Goal: Communication & Community: Connect with others

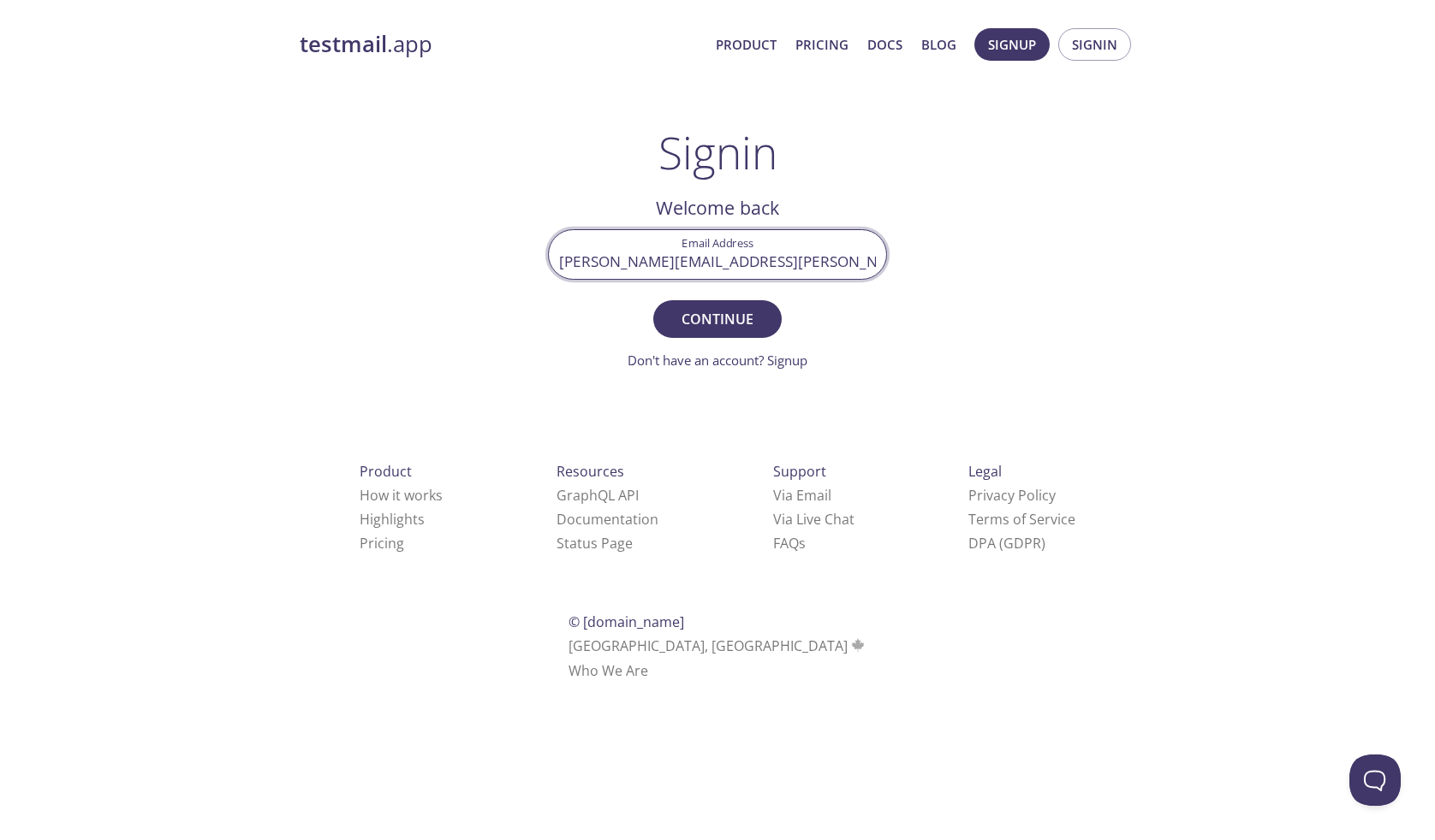
type input "[PERSON_NAME][EMAIL_ADDRESS][PERSON_NAME][DOMAIN_NAME]"
click at [717, 318] on button "Continue" at bounding box center [718, 319] width 129 height 38
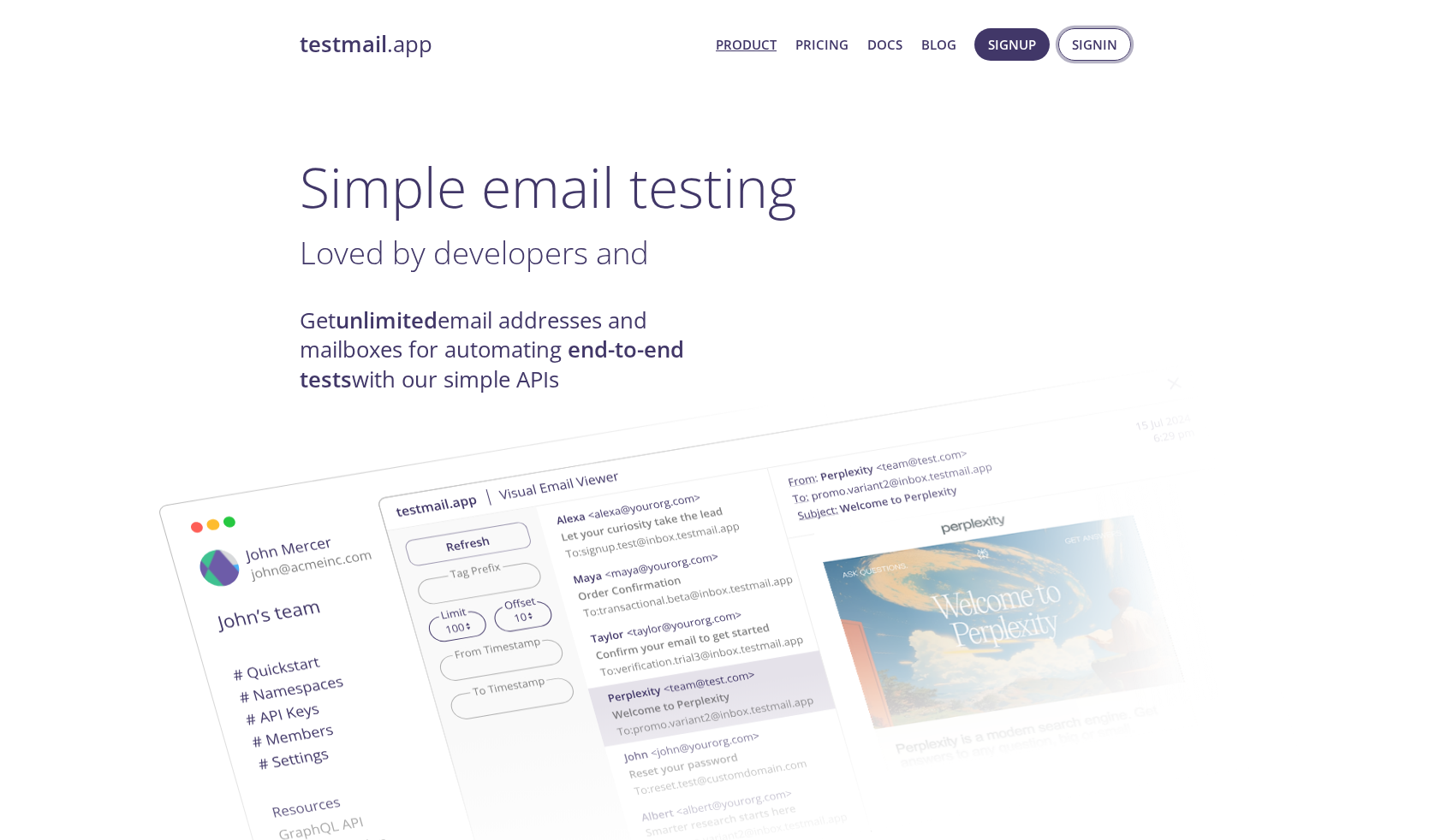
click at [1109, 47] on span "Signin" at bounding box center [1095, 44] width 45 height 22
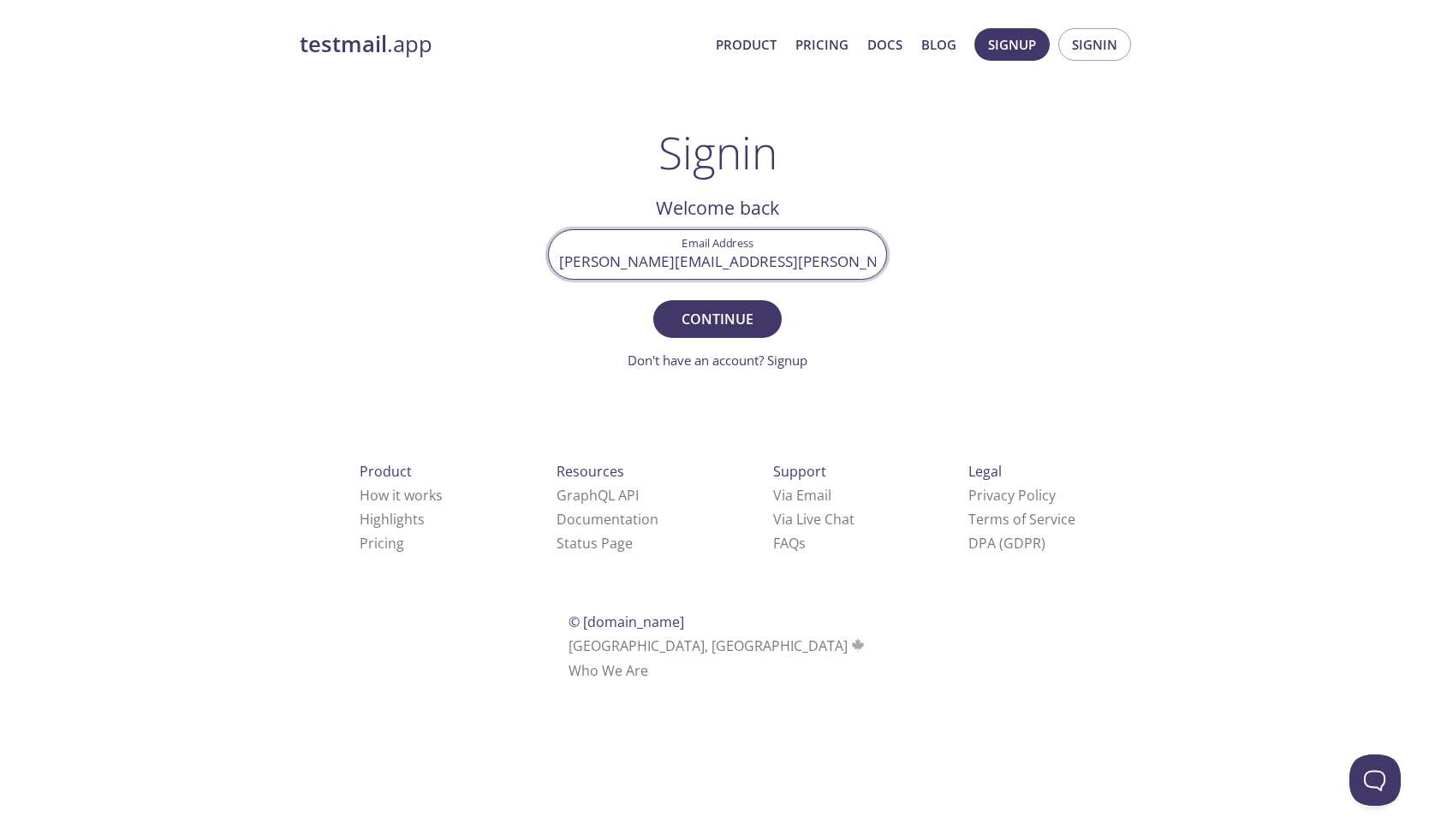
type input "[PERSON_NAME][EMAIL_ADDRESS][PERSON_NAME][DOMAIN_NAME]"
click at [717, 318] on button "Continue" at bounding box center [718, 319] width 129 height 38
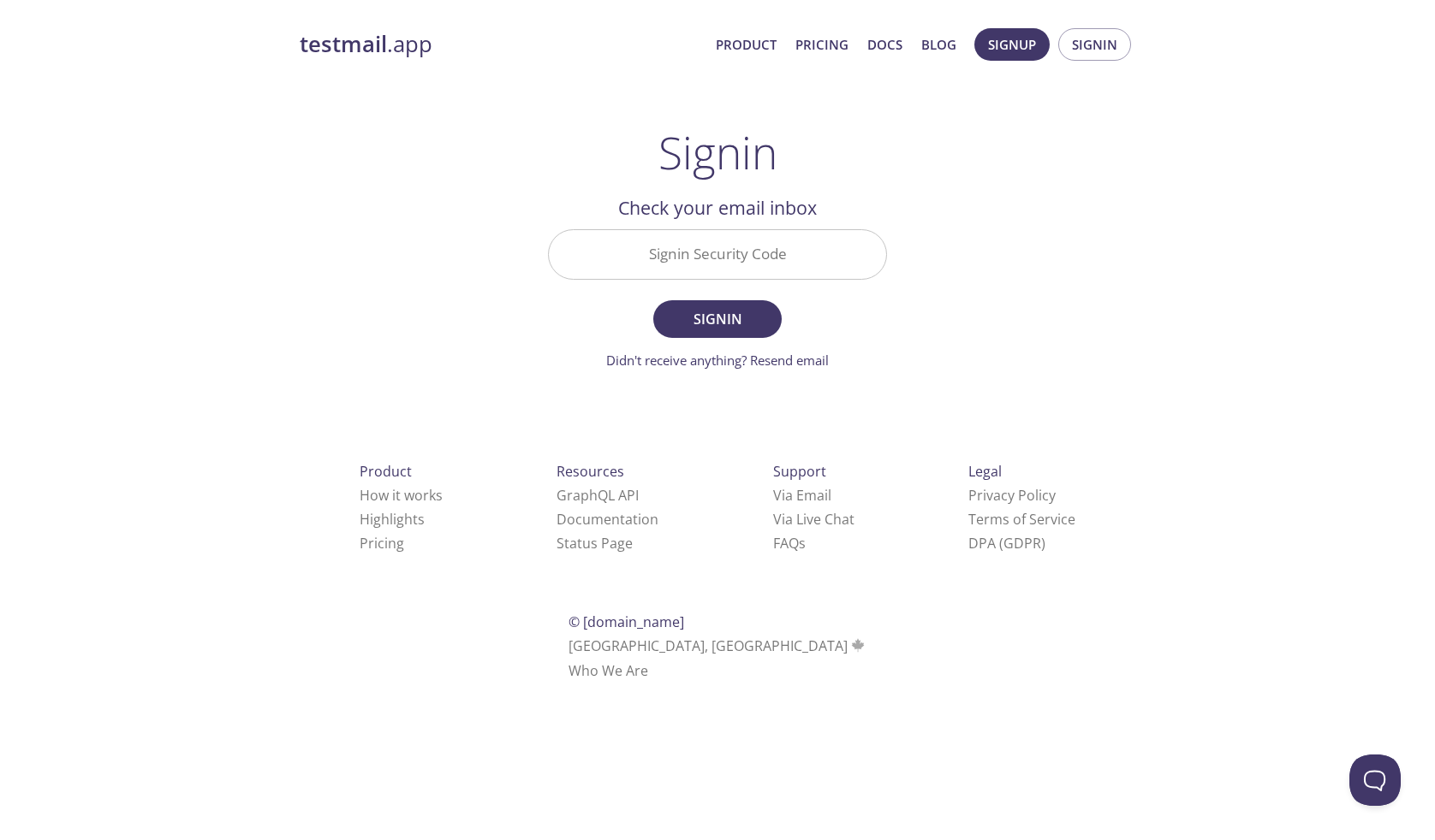
click at [784, 251] on input "Signin Security Code" at bounding box center [717, 255] width 337 height 49
paste input "K7RNMYA"
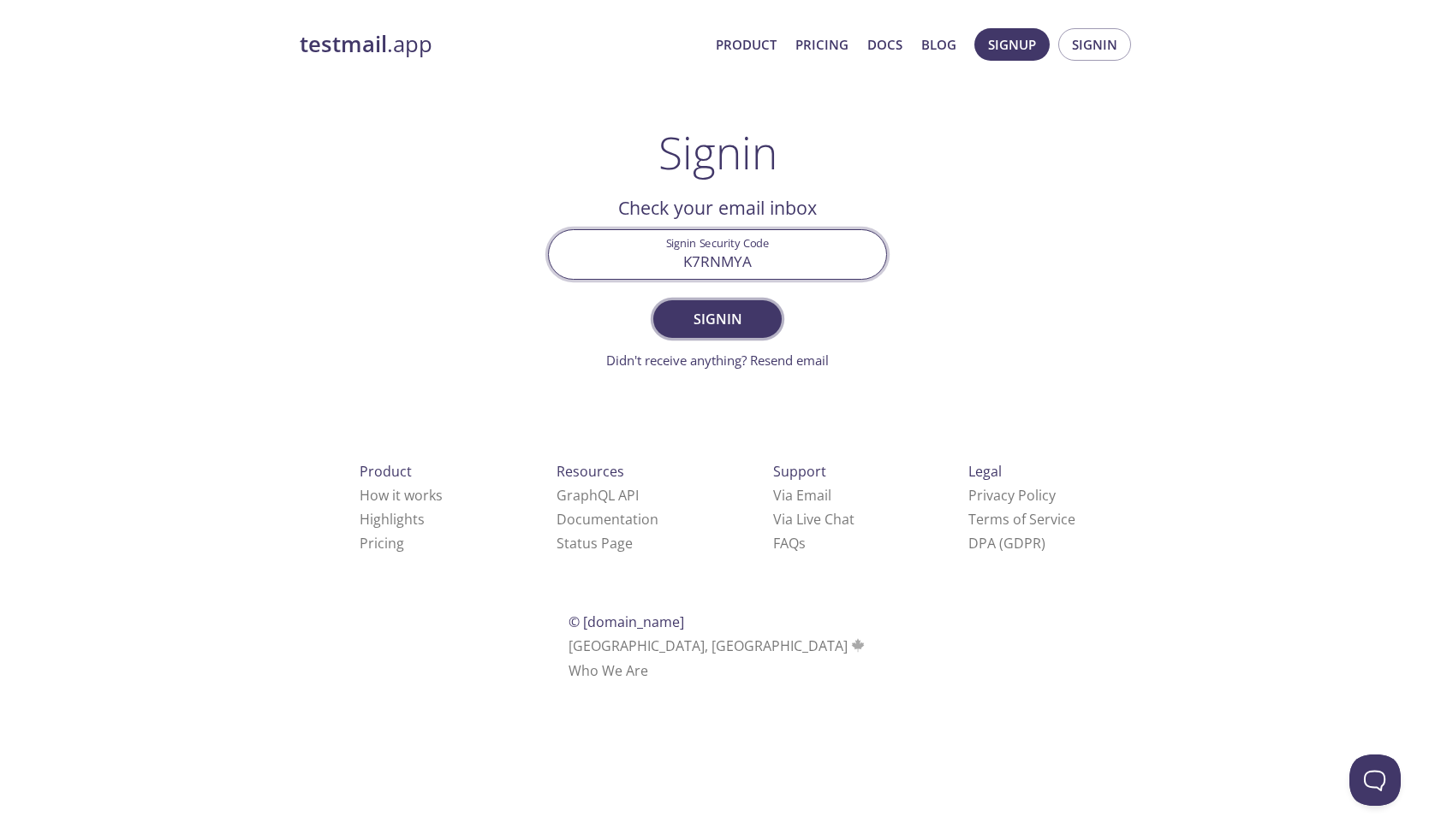
type input "K7RNMYA"
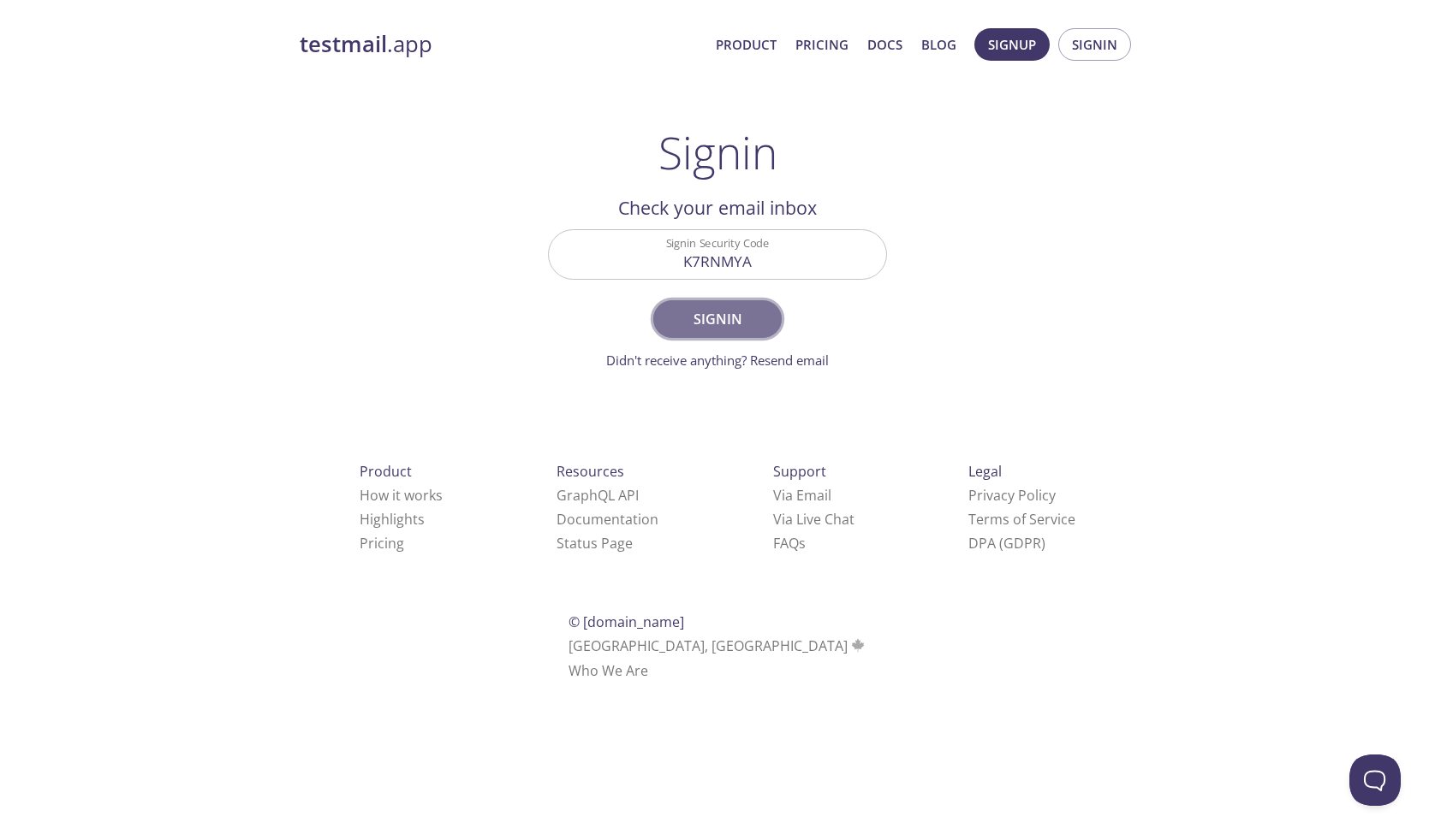
click at [732, 305] on button "Signin" at bounding box center [718, 319] width 129 height 38
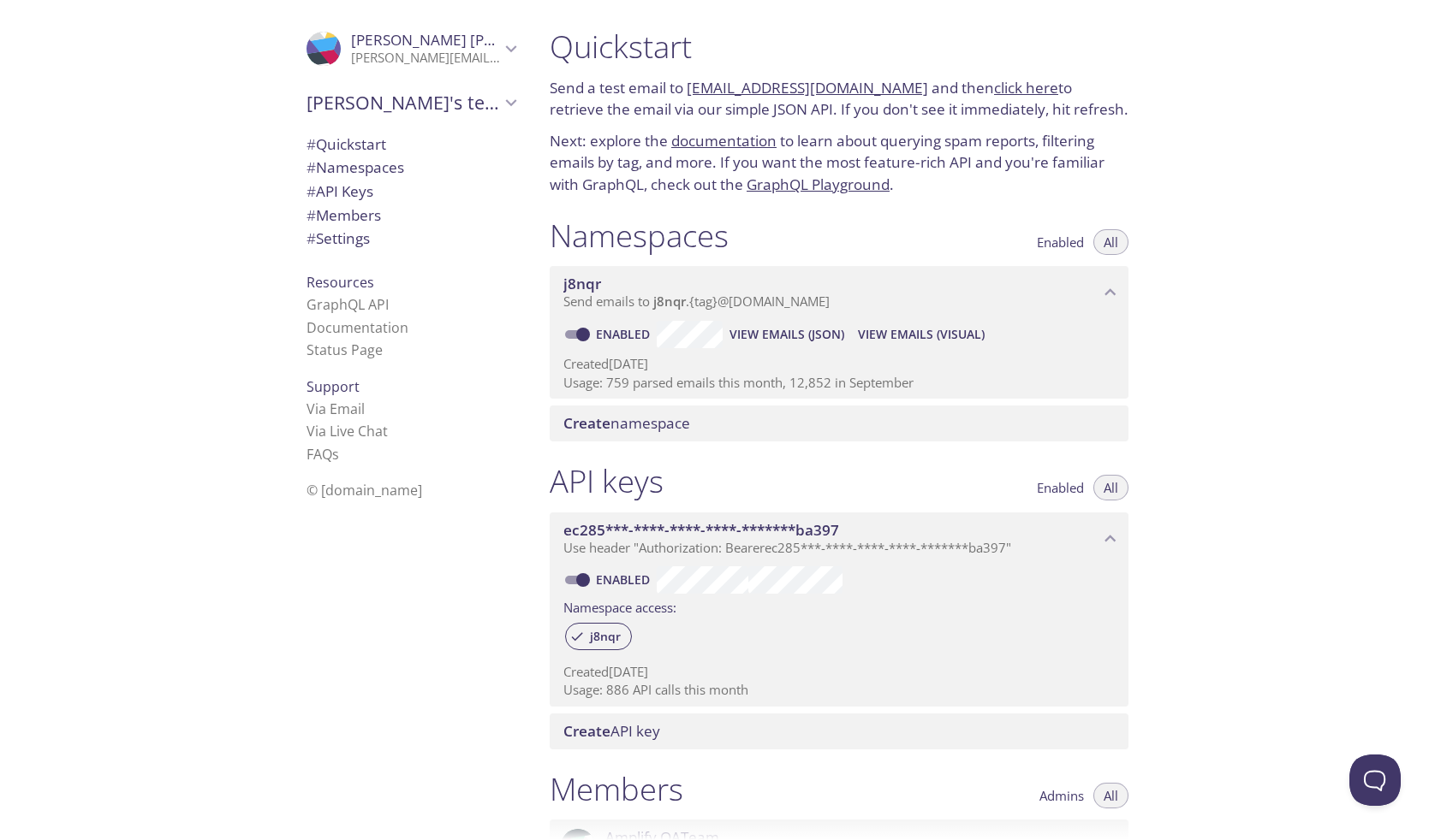
click at [365, 218] on span "# Members" at bounding box center [344, 215] width 75 height 20
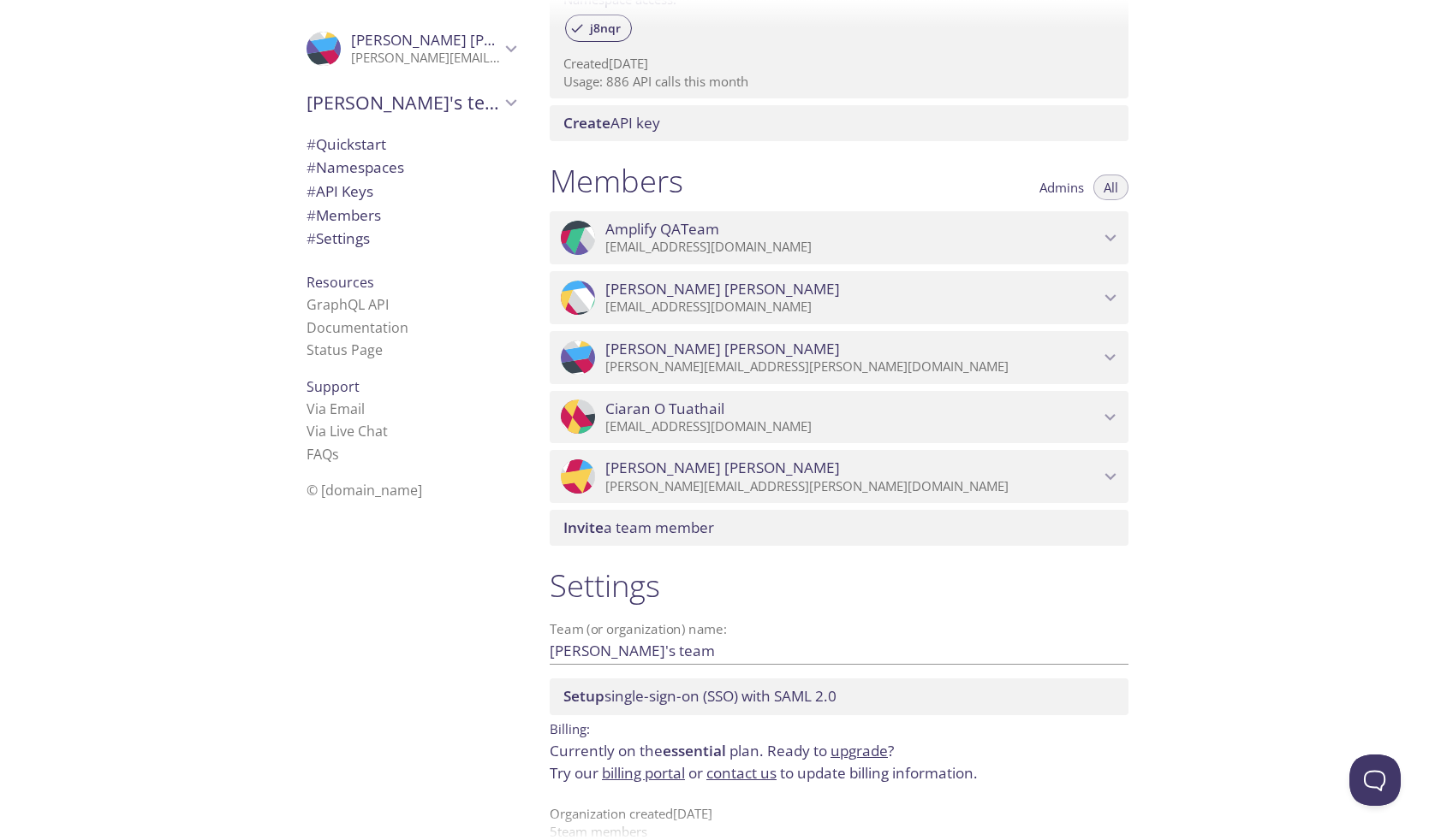
scroll to position [609, 0]
click at [594, 517] on span "Invite" at bounding box center [583, 527] width 40 height 20
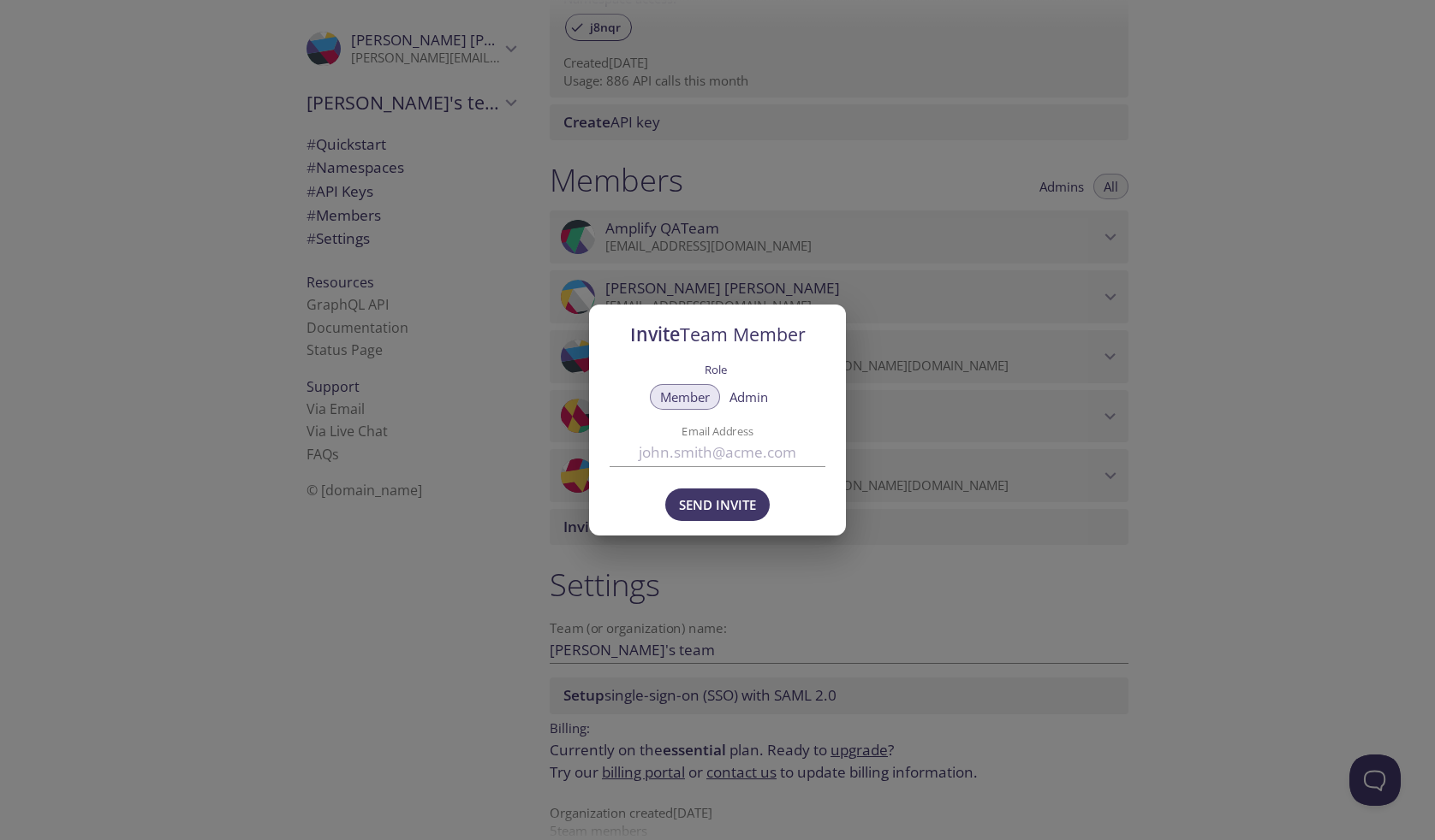
click at [711, 450] on input "Email Address" at bounding box center [717, 453] width 216 height 28
paste input "rupasri.kolii@ministrybrands.com"
type input "rupasri.kolii@ministrybrands.com"
click at [710, 503] on span "Send Invite" at bounding box center [717, 504] width 77 height 22
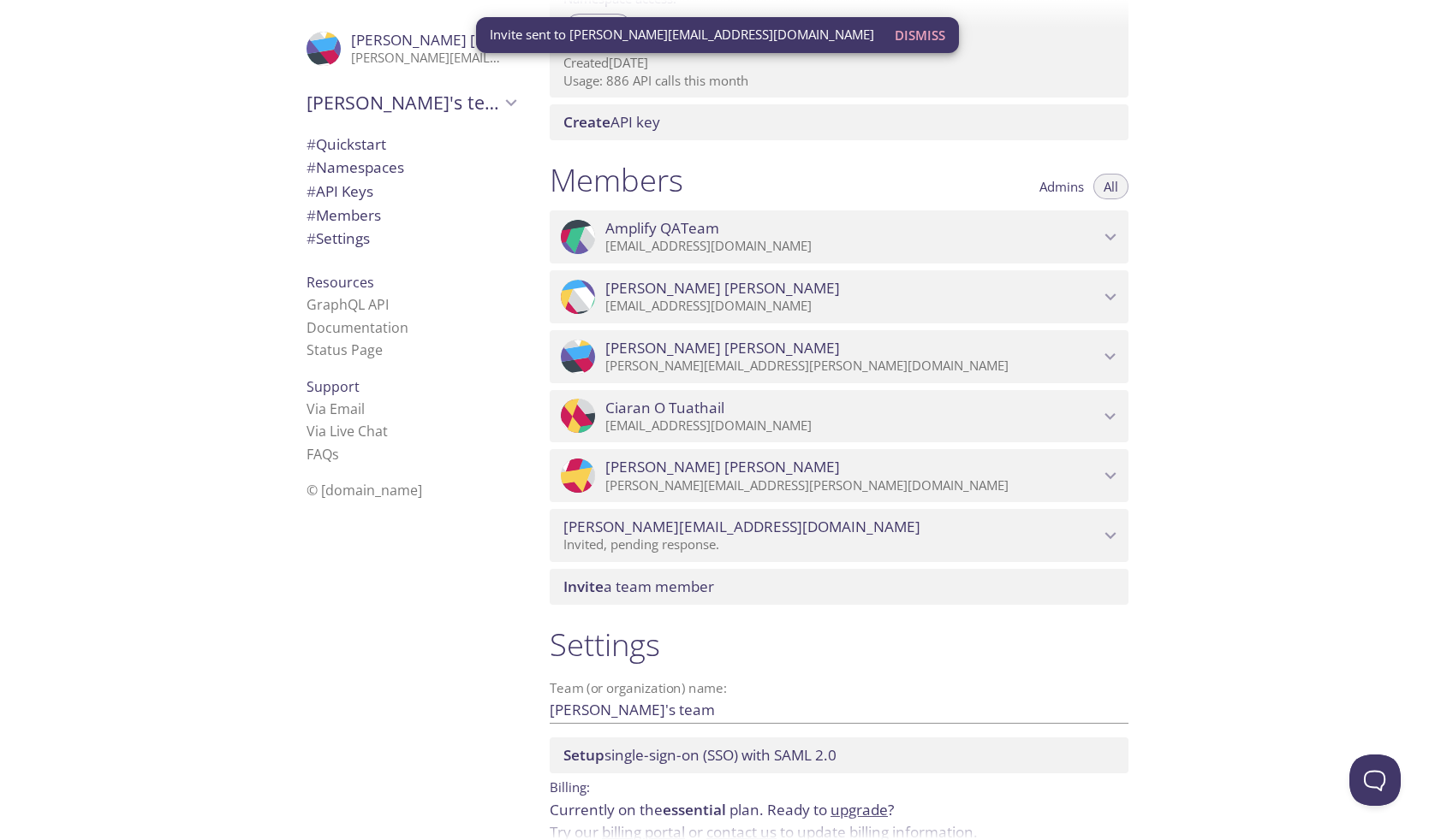
click at [714, 582] on span "Invite a team member" at bounding box center [638, 586] width 151 height 20
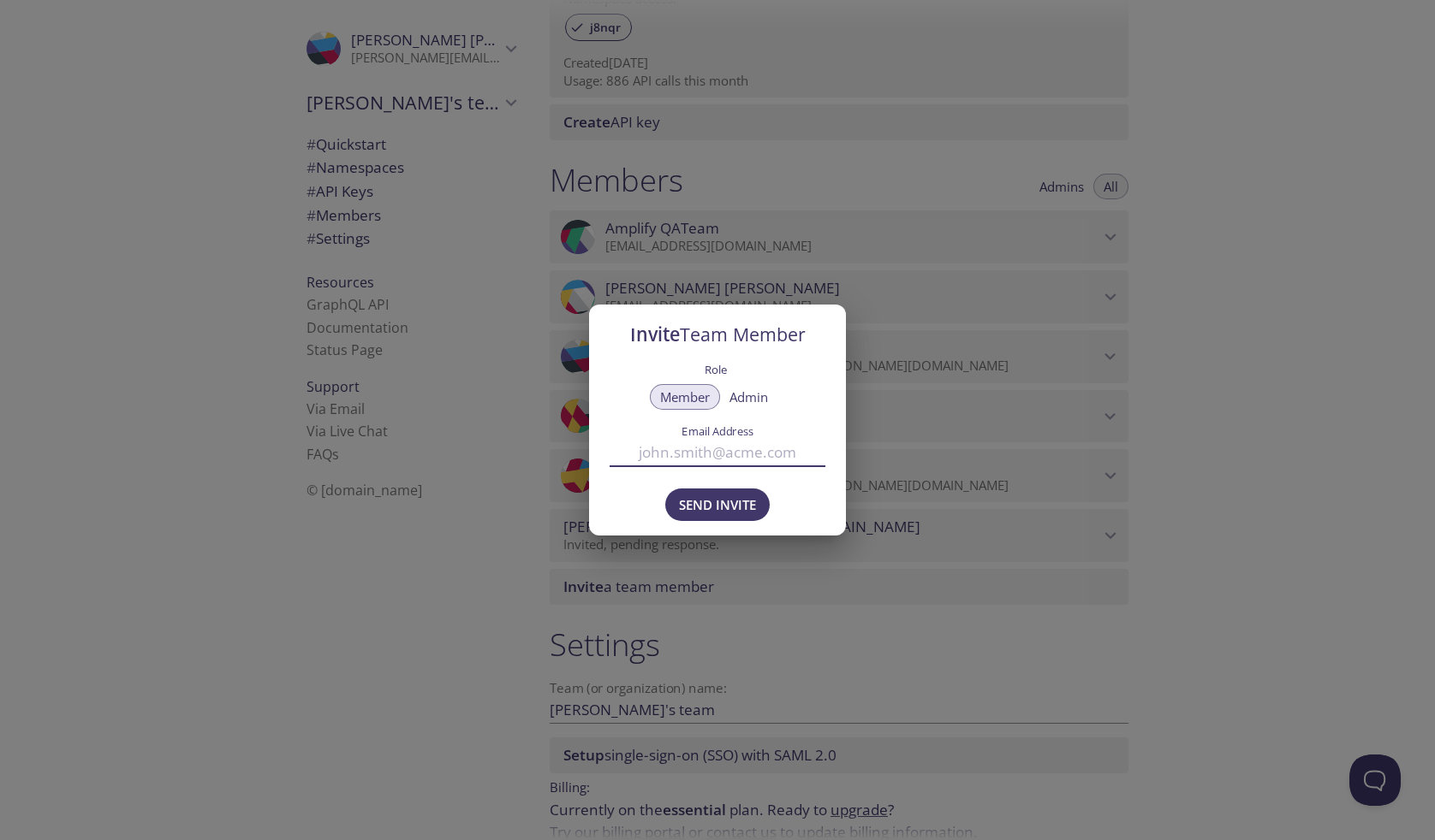
click at [719, 455] on input "Email Address" at bounding box center [717, 453] width 216 height 28
paste input "bhoomi.dodiyahex@ministrybrands.com"
type input "bhoomi.dodiyahex@ministrybrands.com"
click at [712, 499] on span "Send Invite" at bounding box center [717, 504] width 77 height 22
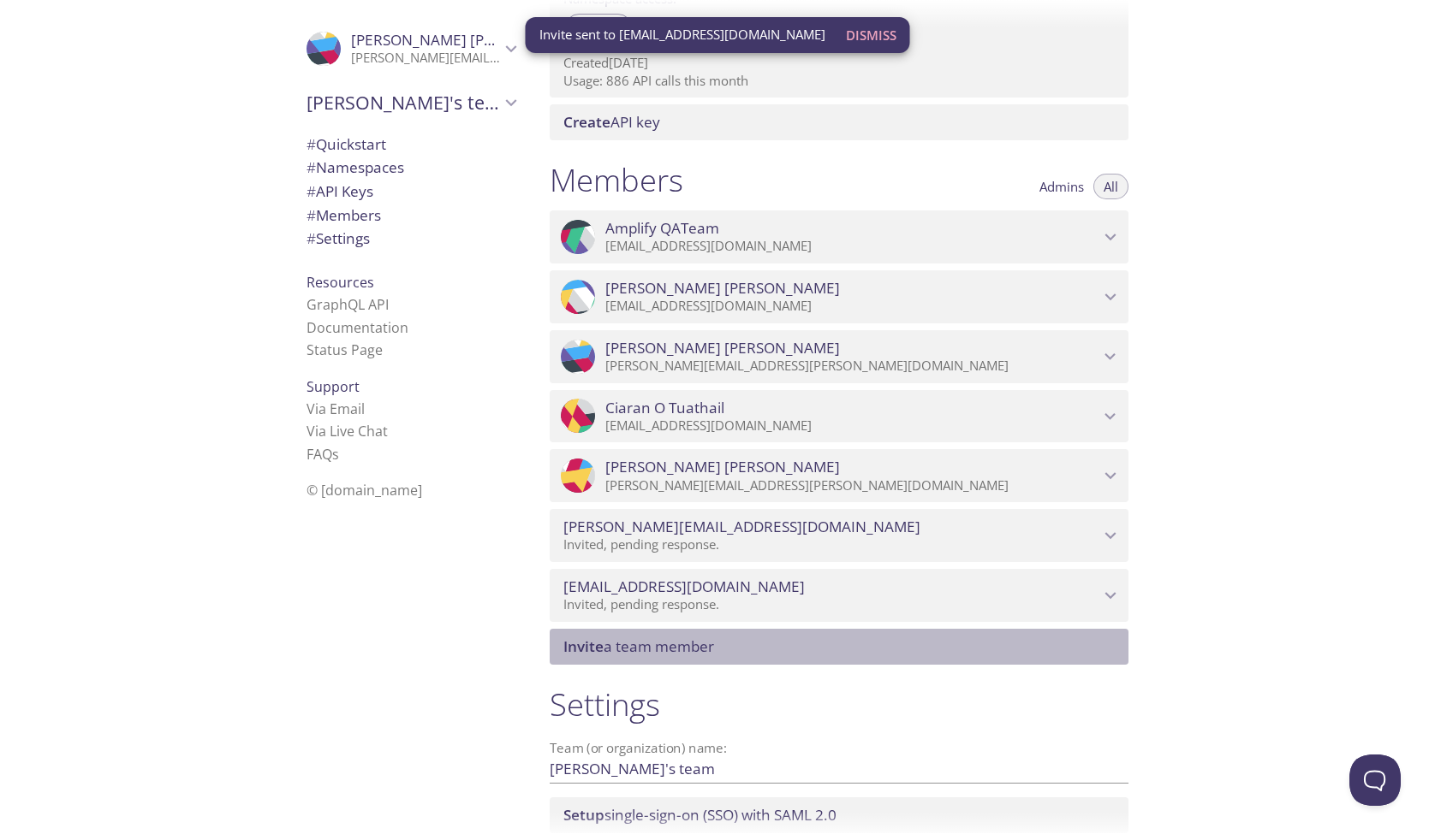
click at [730, 637] on span "Invite a team member" at bounding box center [842, 647] width 558 height 19
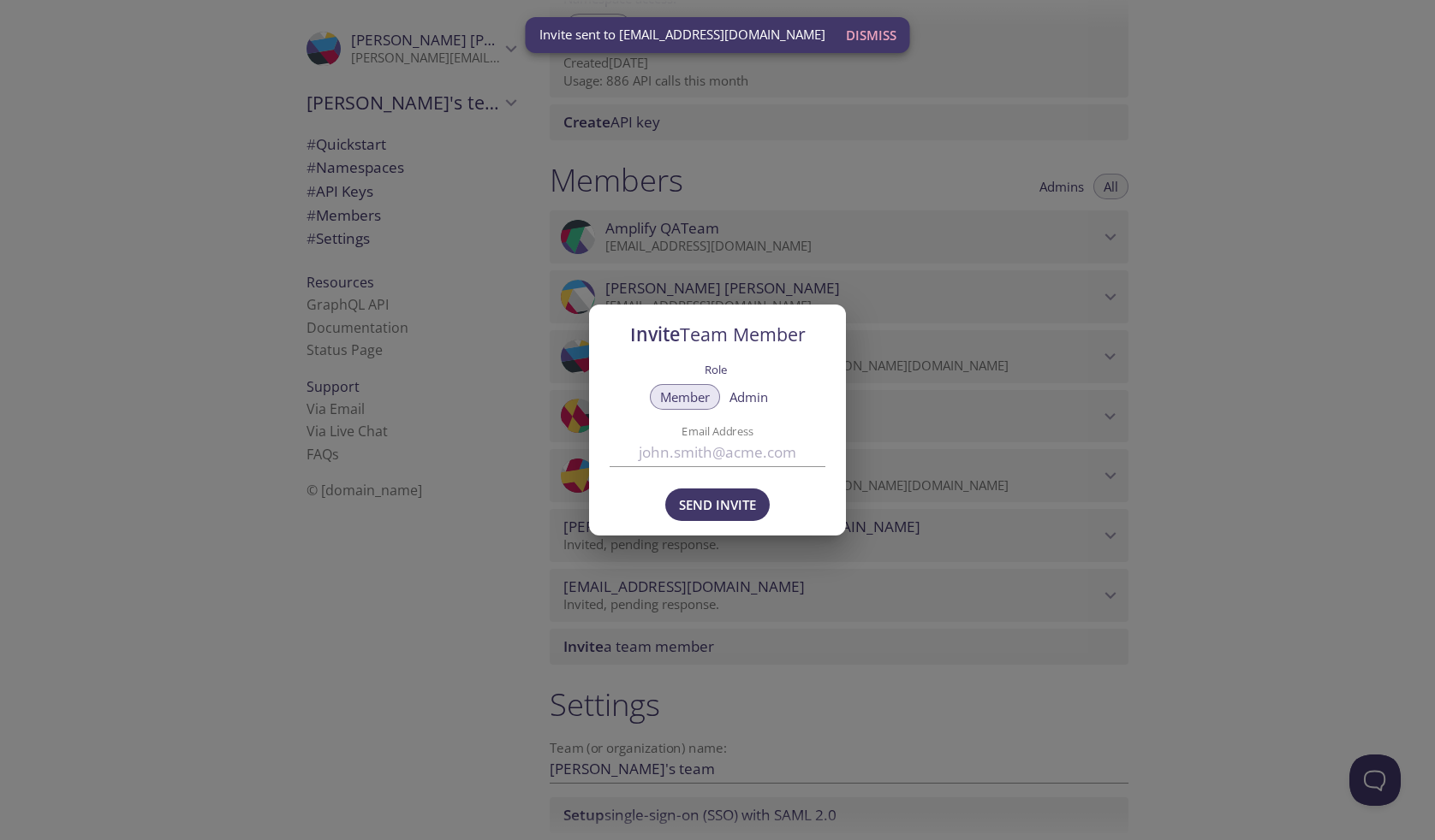
click at [743, 461] on input "Email Address" at bounding box center [717, 453] width 216 height 28
paste input "syed.ahmed@ministrybrands.com"
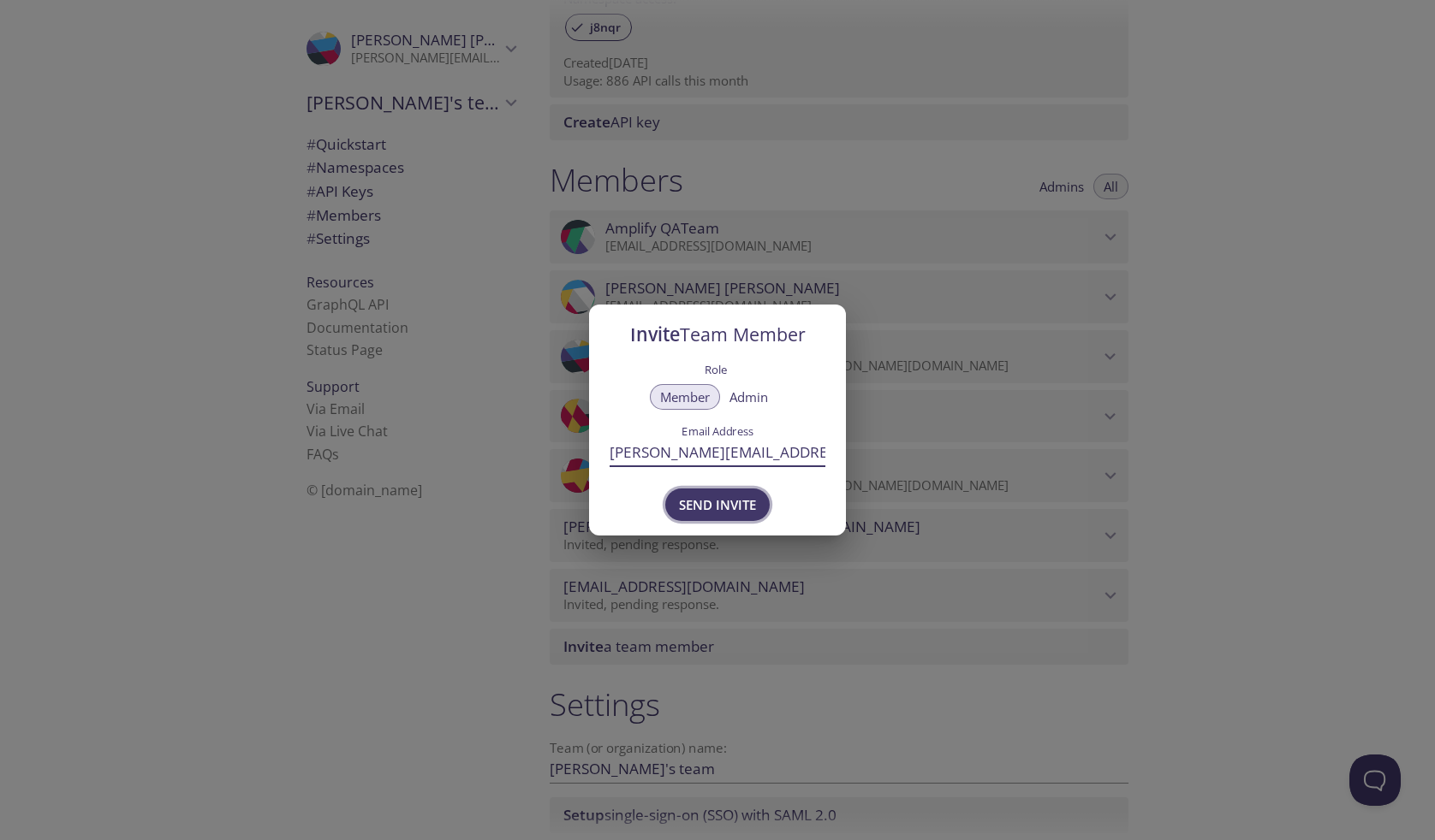
type input "syed.ahmed@ministrybrands.com"
click at [729, 503] on span "Send Invite" at bounding box center [717, 504] width 77 height 22
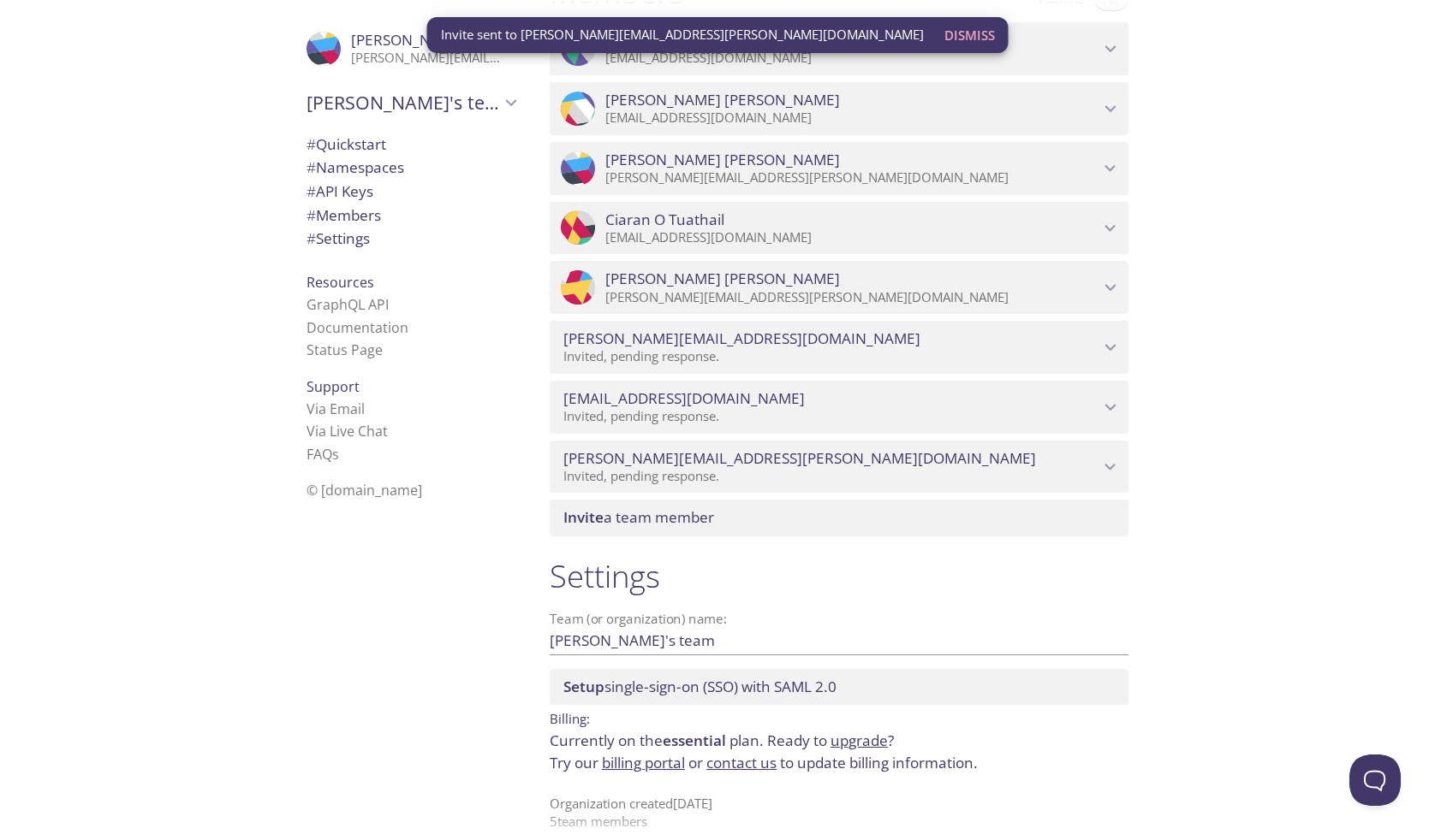
scroll to position [796, 0]
click at [583, 627] on input "Loretta's team" at bounding box center [811, 641] width 524 height 28
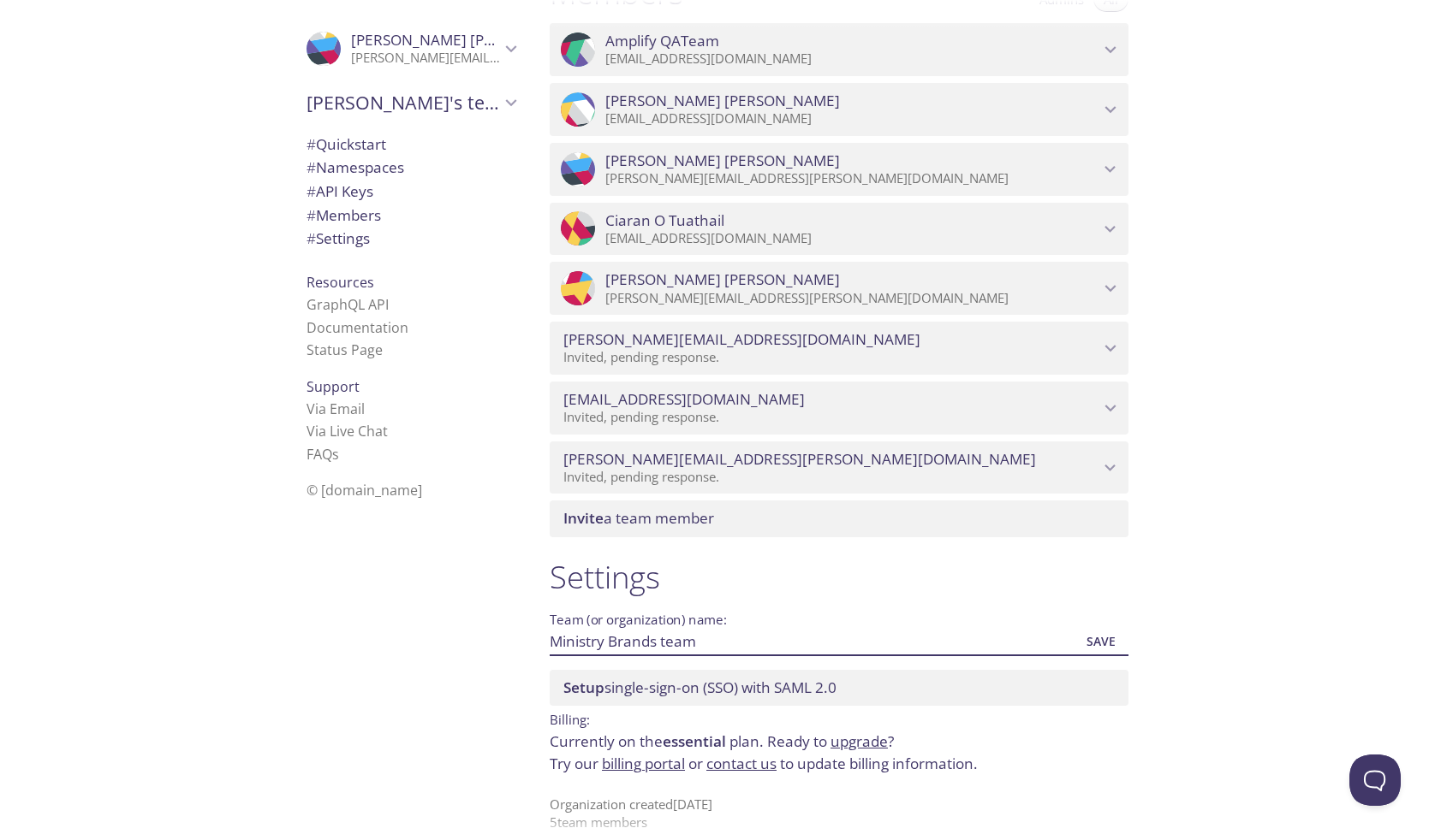
type input "Ministry Brands team"
click at [1105, 632] on span "Save" at bounding box center [1101, 642] width 46 height 21
